Goal: Transaction & Acquisition: Purchase product/service

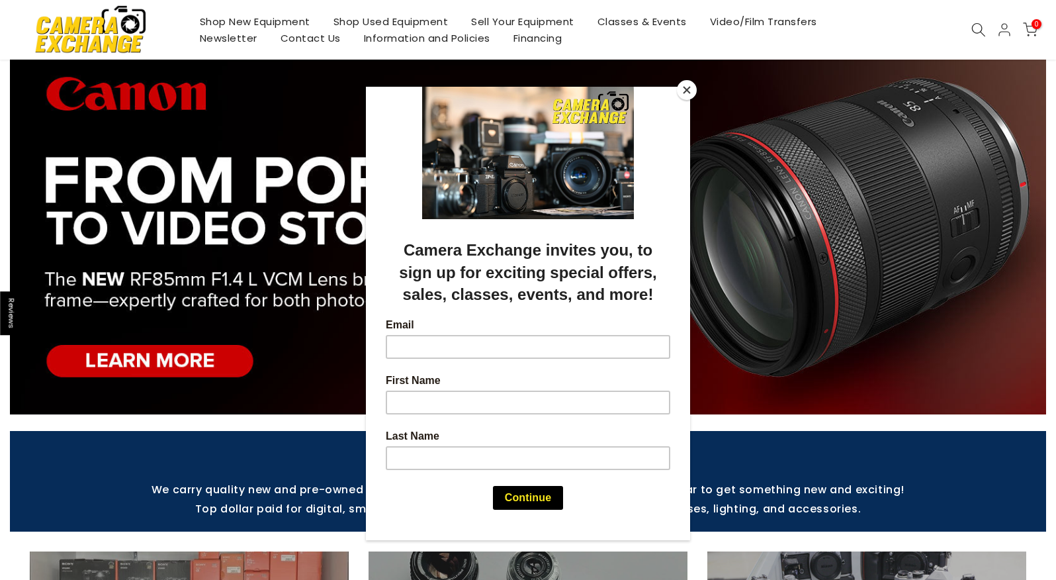
scroll to position [43, 0]
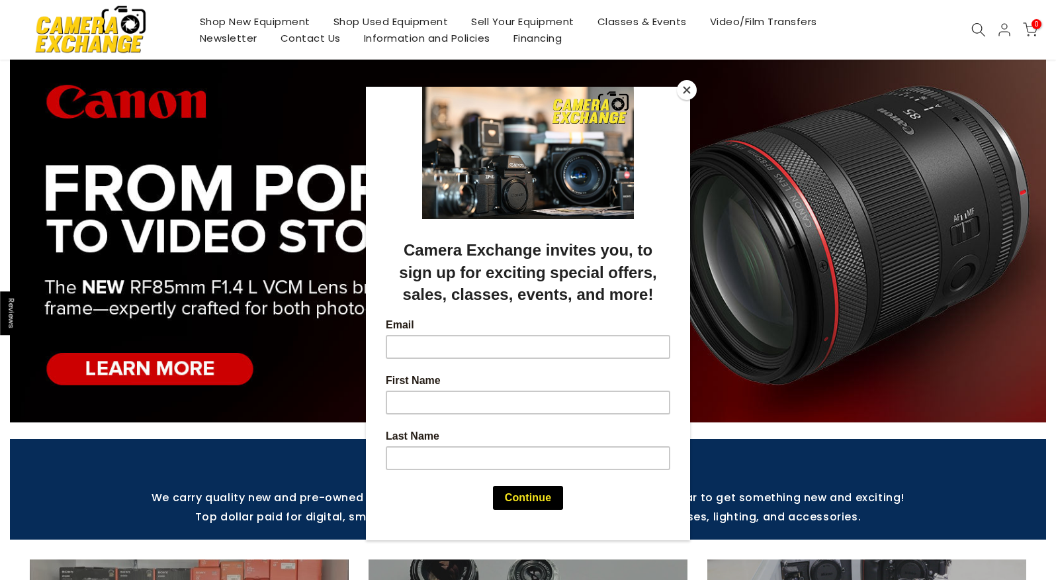
click at [686, 89] on button "Close" at bounding box center [687, 90] width 20 height 20
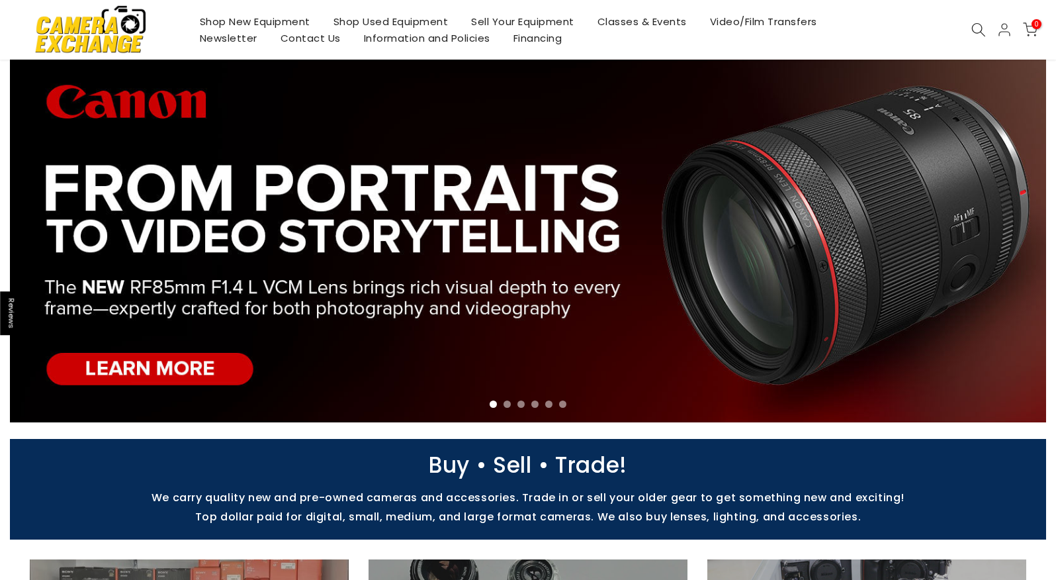
click at [980, 27] on icon at bounding box center [979, 30] width 15 height 15
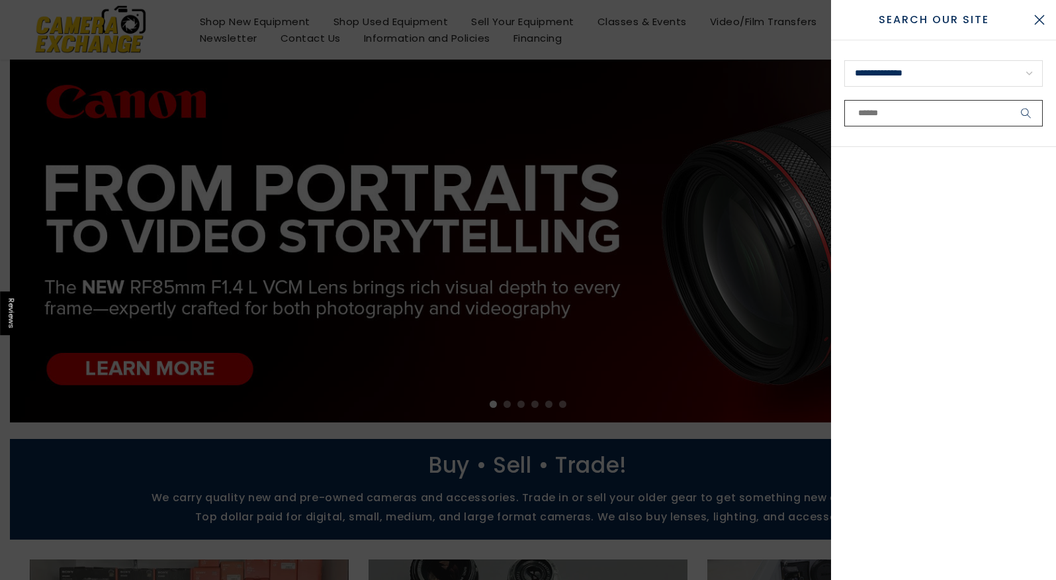
type input "*"
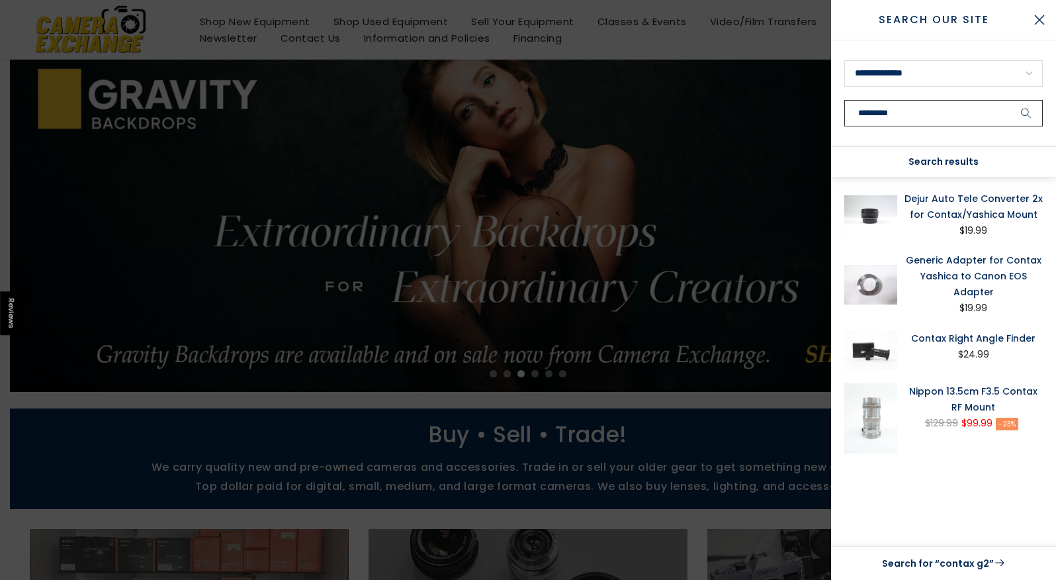
scroll to position [42, 0]
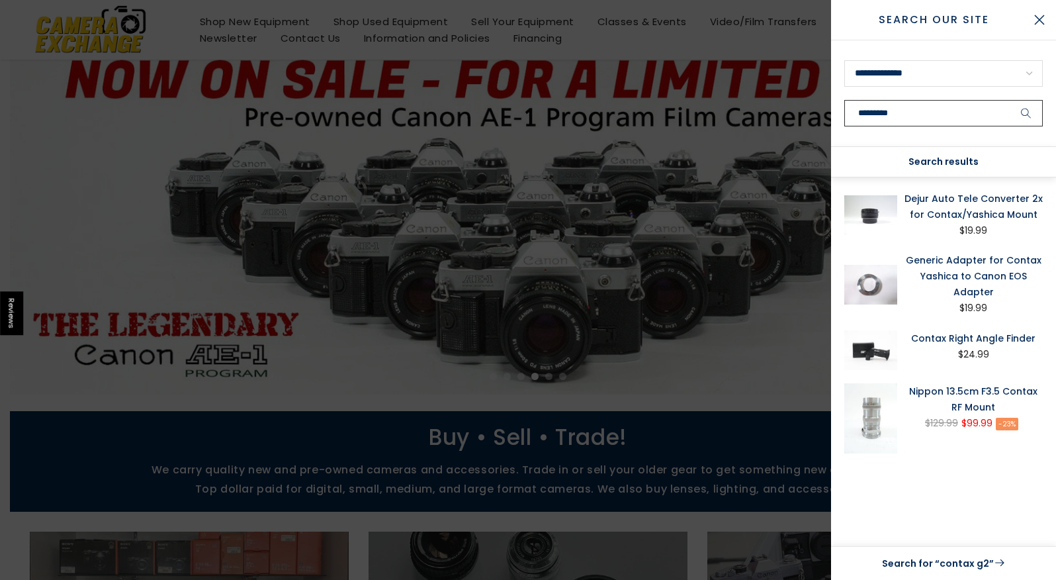
type input "*********"
click at [1010, 100] on button "submit" at bounding box center [1026, 113] width 33 height 26
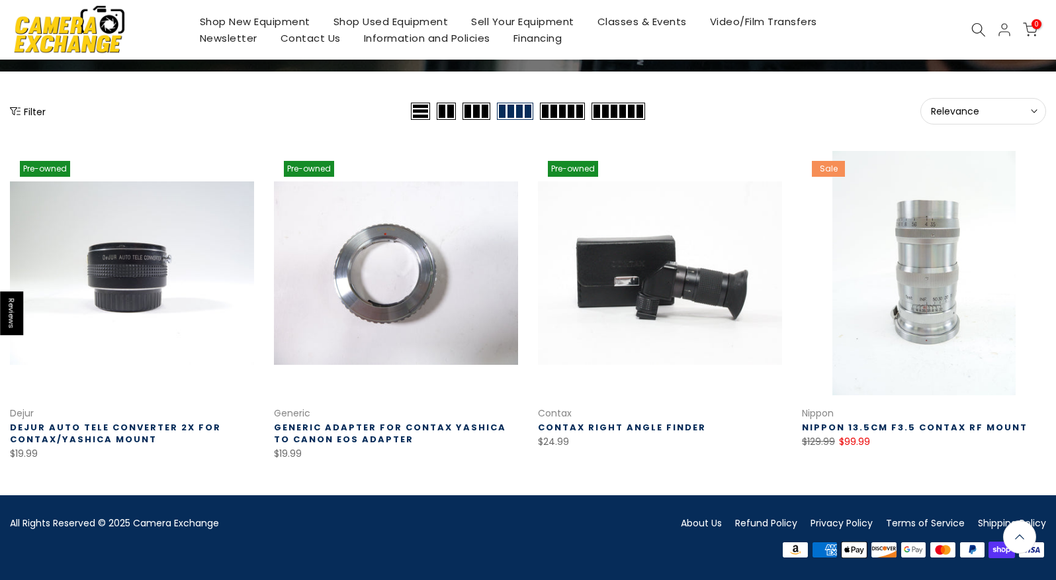
scroll to position [127, 0]
